Goal: Feedback & Contribution: Leave review/rating

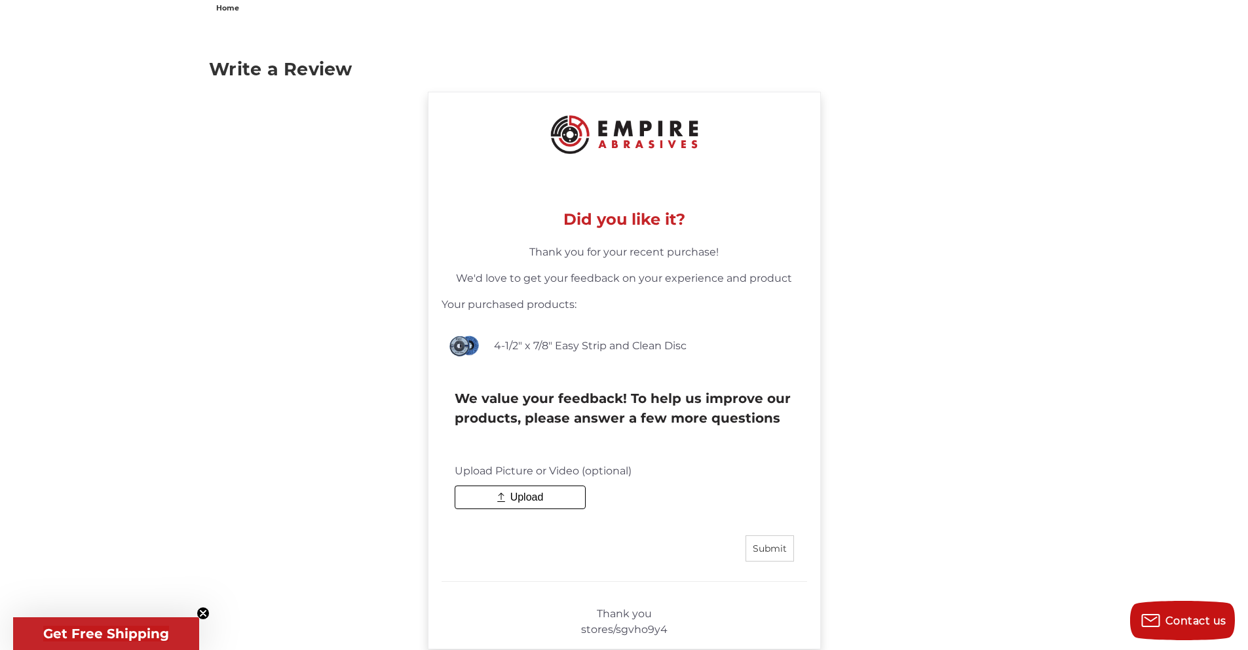
scroll to position [145, 0]
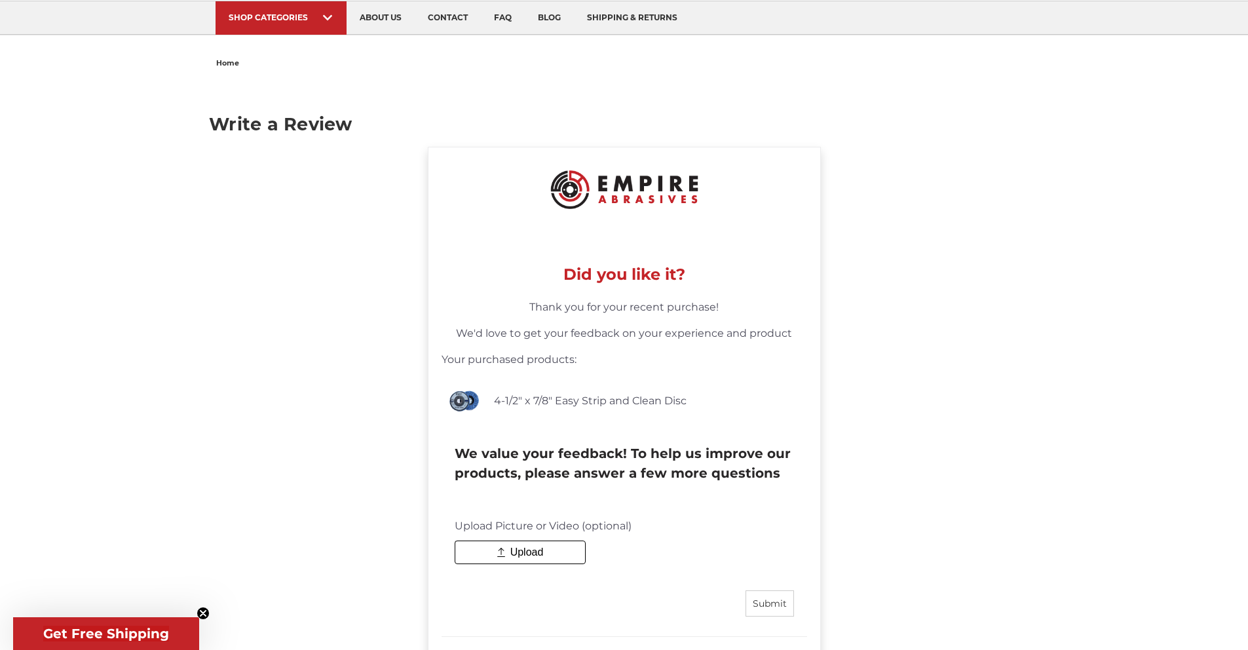
scroll to position [102, 0]
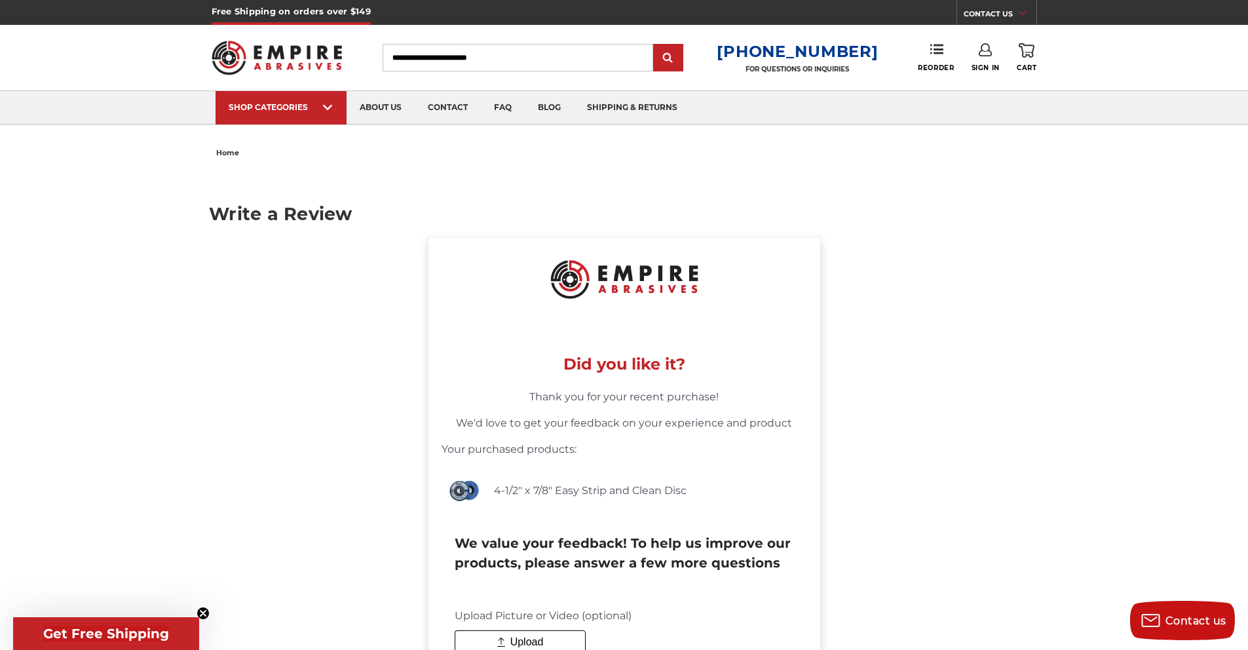
click at [109, 166] on div "home Write a Review Did you like it? Thank you for your recent purchase! We'd l…" at bounding box center [624, 475] width 1248 height 664
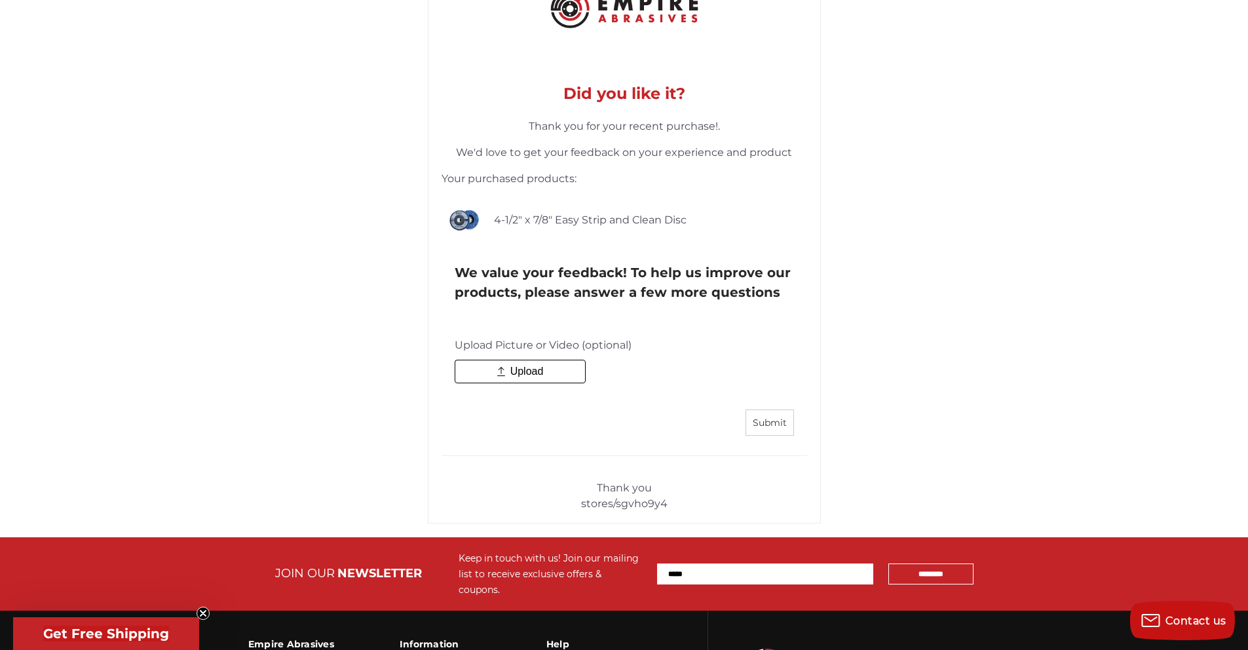
scroll to position [272, 0]
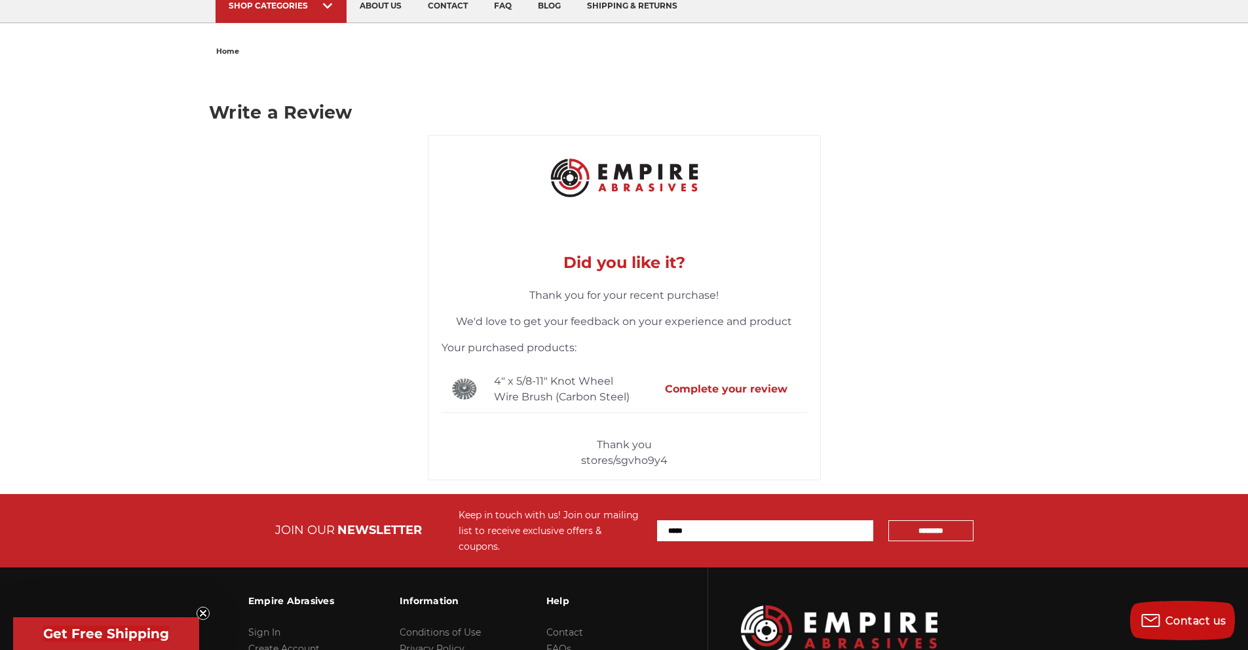
scroll to position [87, 0]
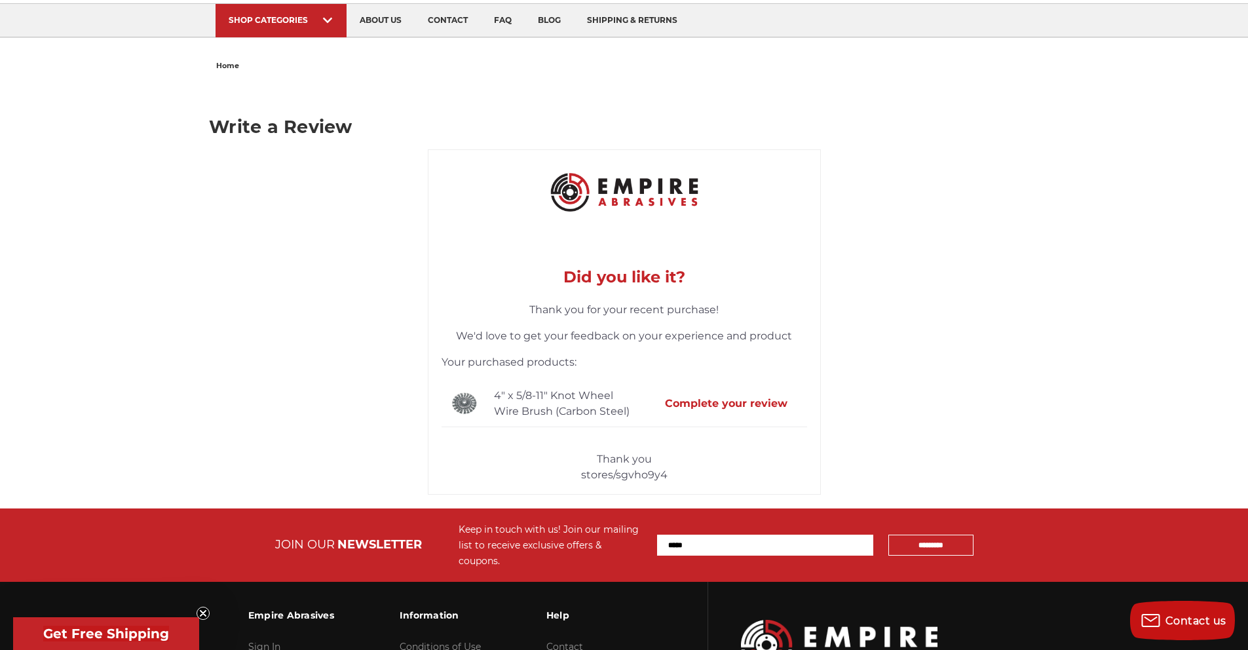
click at [706, 399] on button "Complete your review" at bounding box center [726, 403] width 149 height 28
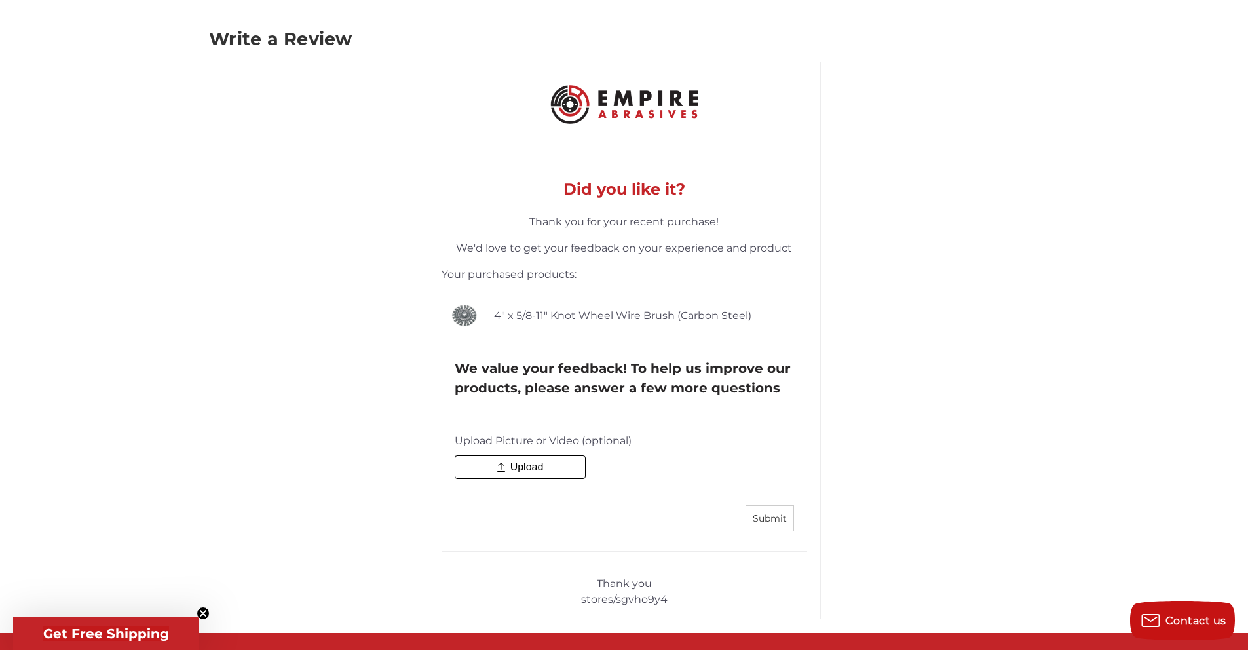
scroll to position [235, 0]
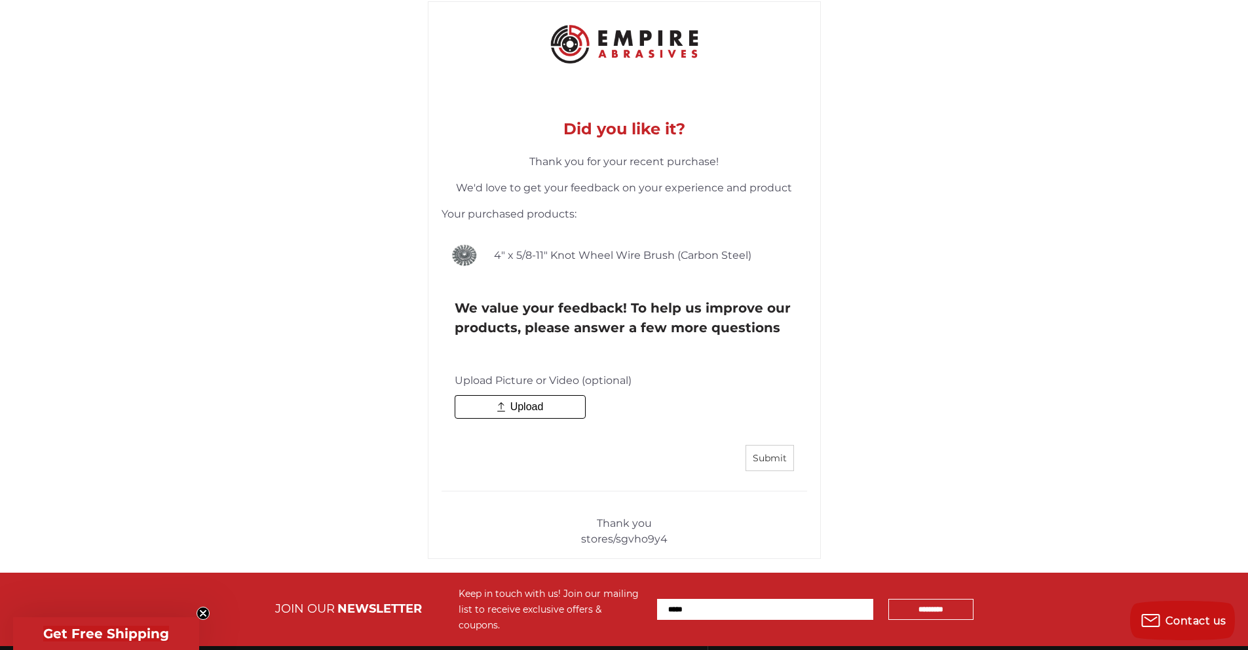
click at [543, 407] on span "Upload" at bounding box center [526, 407] width 33 height 12
click at [544, 399] on input "Upload" at bounding box center [553, 397] width 196 height 4
